Goal: Check status: Check status

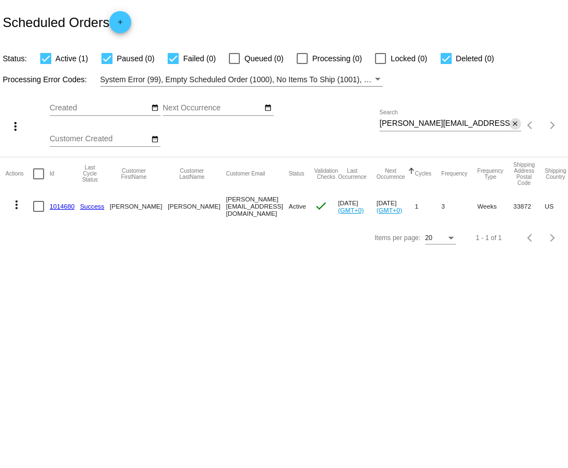
click at [513, 125] on mat-icon "close" at bounding box center [515, 124] width 8 height 9
click at [513, 125] on mat-icon "search" at bounding box center [514, 125] width 13 height 17
click at [493, 126] on input "Search" at bounding box center [449, 123] width 141 height 9
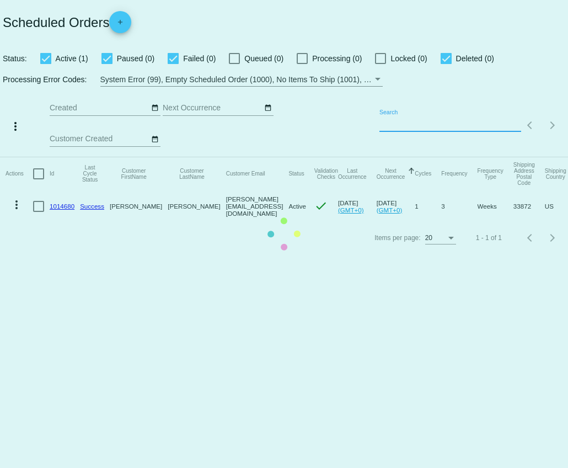
paste input "[EMAIL_ADDRESS][DOMAIN_NAME]"
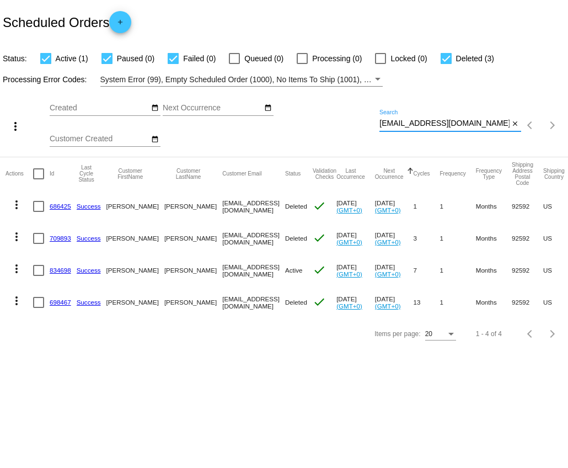
type input "[EMAIL_ADDRESS][DOMAIN_NAME]"
click at [65, 270] on link "834698" at bounding box center [61, 269] width 22 height 7
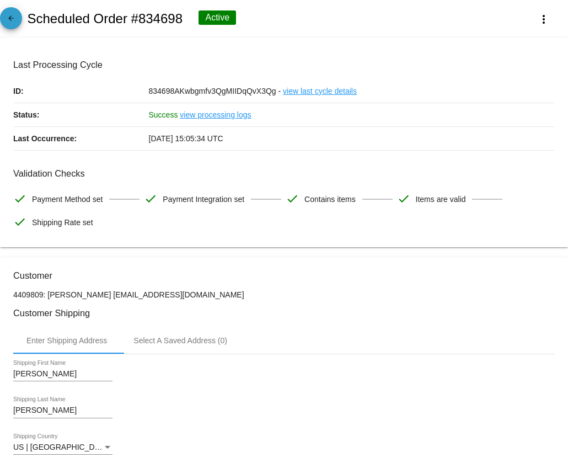
click at [17, 24] on mat-icon "arrow_back" at bounding box center [10, 20] width 13 height 13
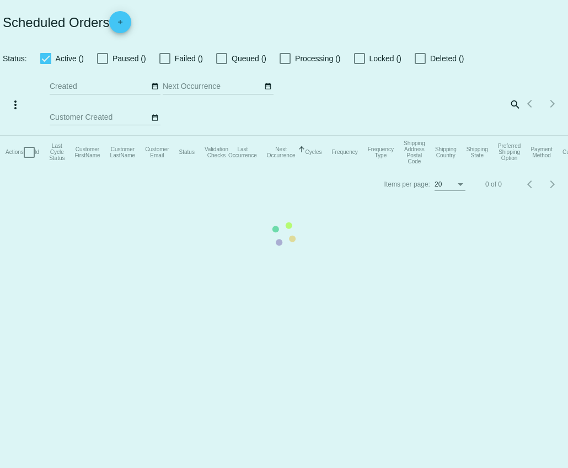
checkbox input "true"
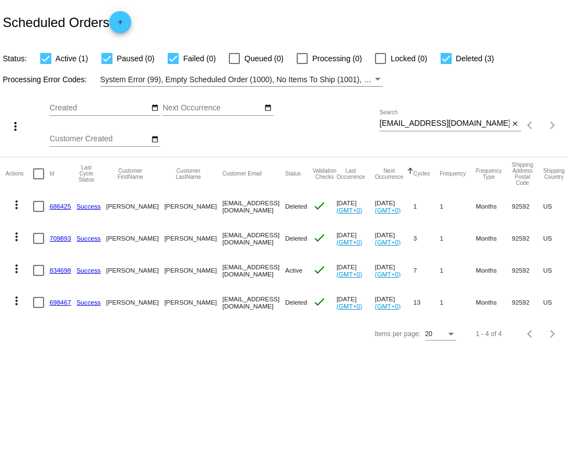
click at [15, 270] on mat-icon "more_vert" at bounding box center [16, 268] width 13 height 13
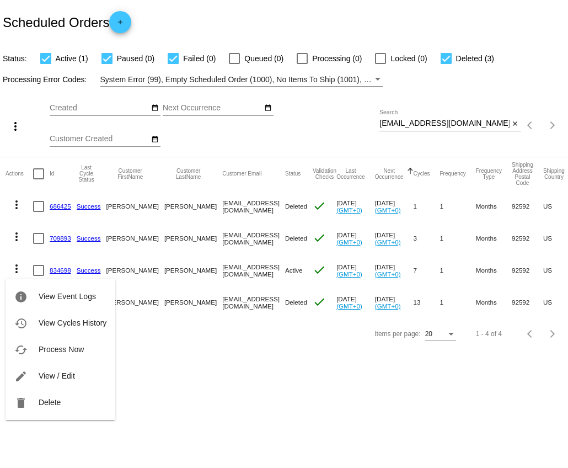
click at [47, 348] on span "Process Now" at bounding box center [61, 349] width 45 height 9
